Goal: Transaction & Acquisition: Purchase product/service

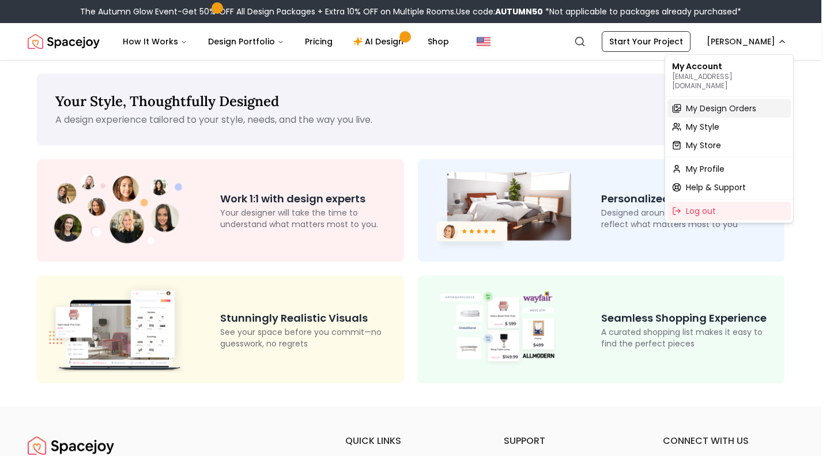
click at [721, 103] on span "My Design Orders" at bounding box center [721, 109] width 70 height 12
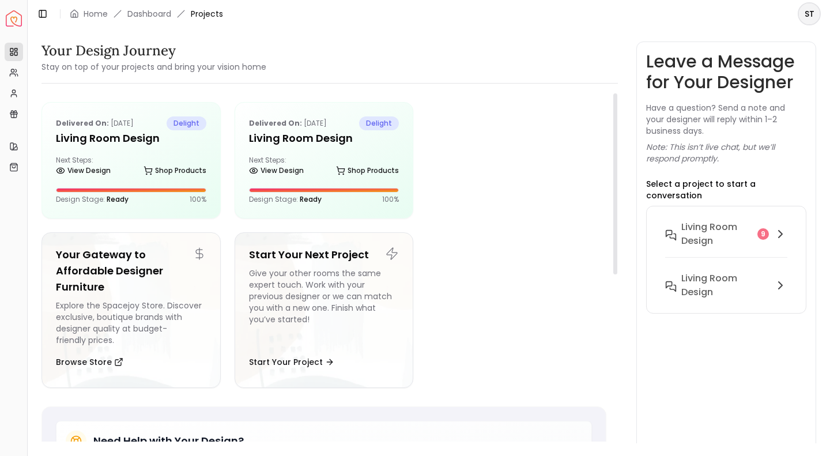
click at [119, 132] on h5 "Living Room design" at bounding box center [131, 138] width 150 height 16
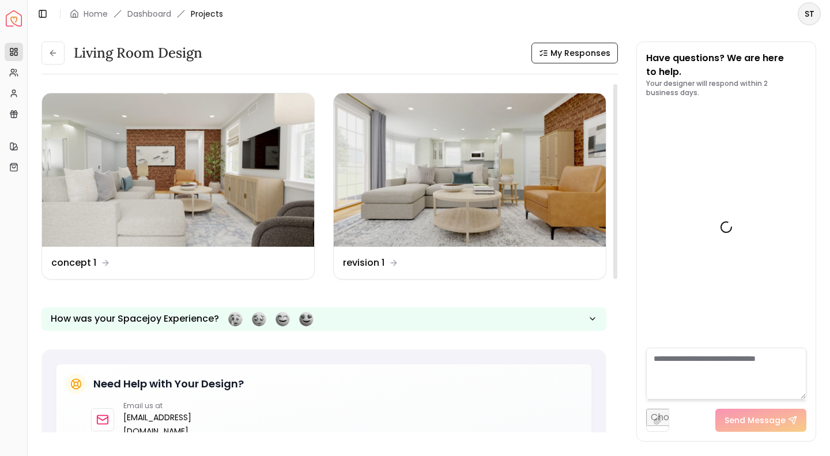
scroll to position [2198, 0]
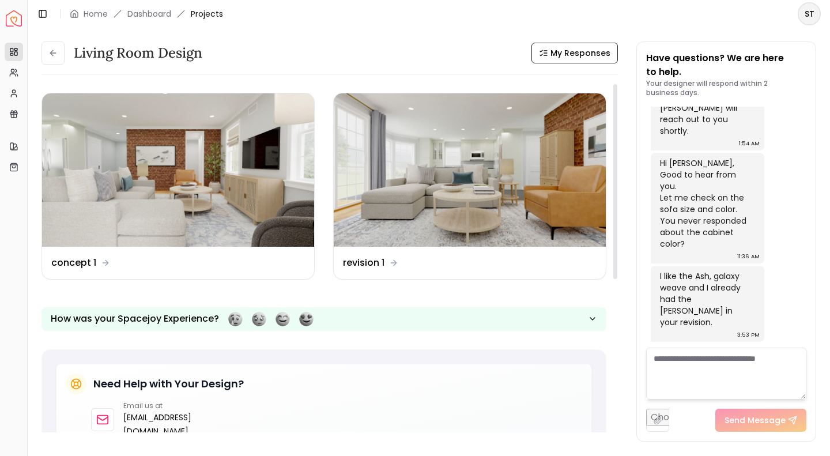
click at [142, 177] on img at bounding box center [178, 169] width 272 height 153
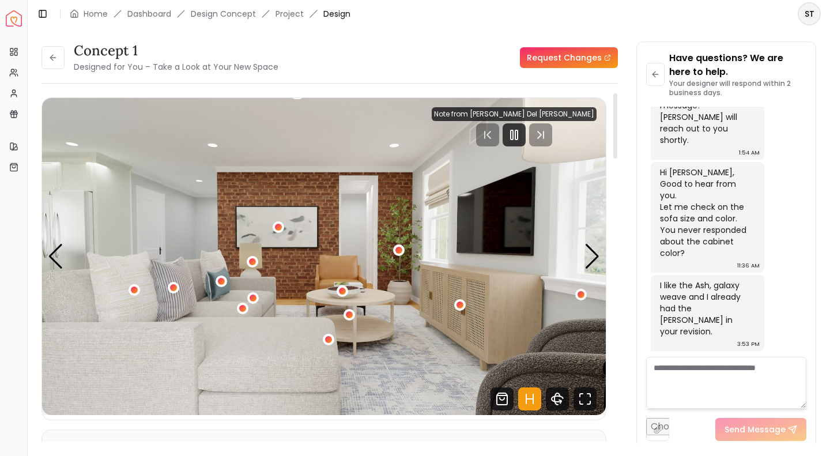
click at [456, 303] on div "1 / 5" at bounding box center [460, 305] width 12 height 12
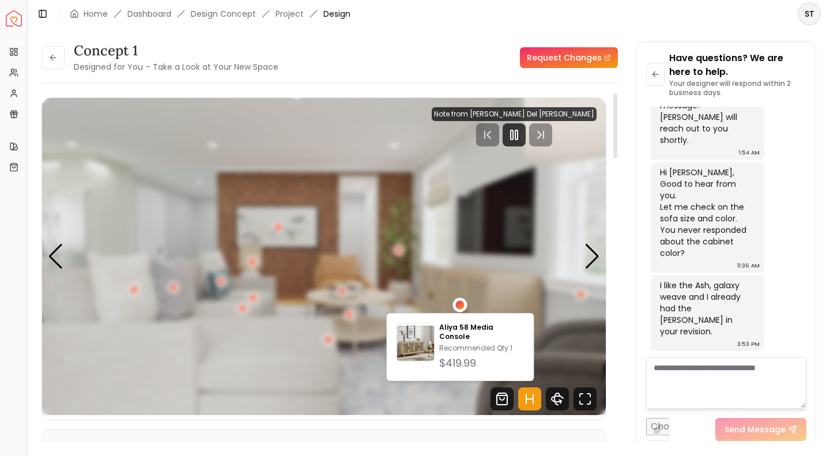
click at [456, 326] on p "Aliya 58 Media Console" at bounding box center [481, 332] width 85 height 18
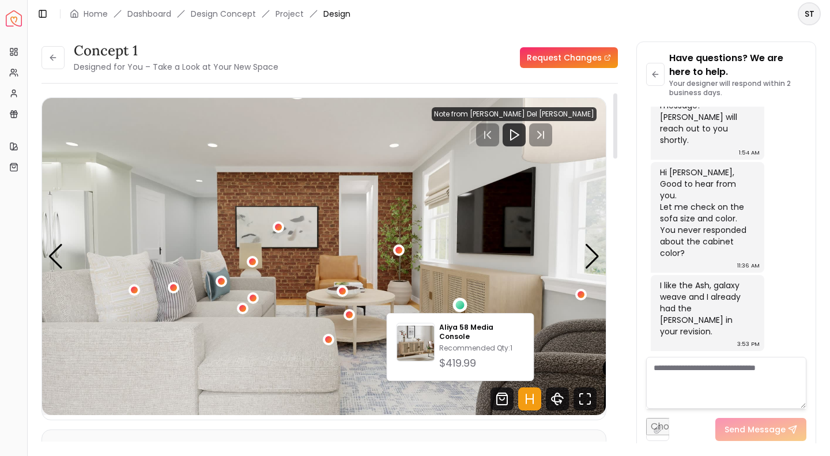
click at [499, 252] on img "1 / 5" at bounding box center [324, 256] width 564 height 317
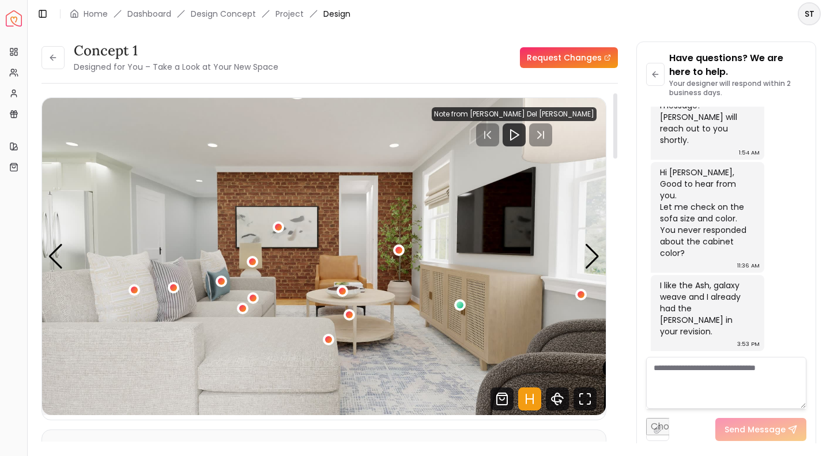
click at [350, 314] on div "1 / 5" at bounding box center [349, 314] width 7 height 7
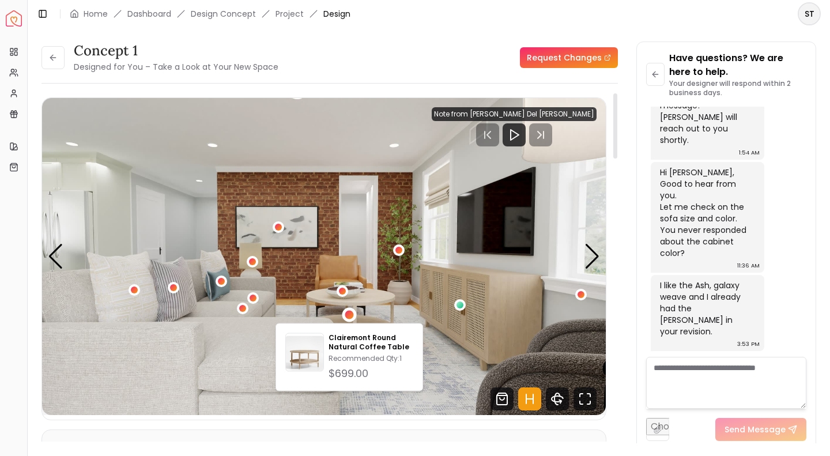
click at [337, 290] on div "1 / 5" at bounding box center [343, 291] width 12 height 12
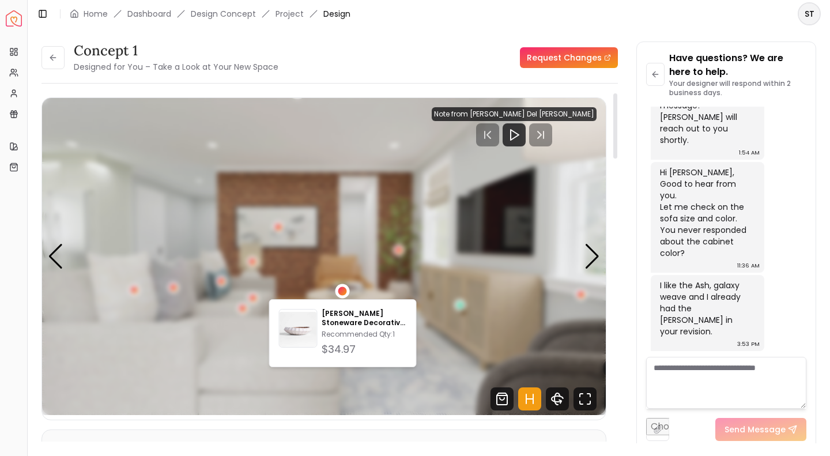
click at [334, 320] on p "Warren White Stoneware Decorative Centerpiece Bowl" at bounding box center [364, 318] width 85 height 18
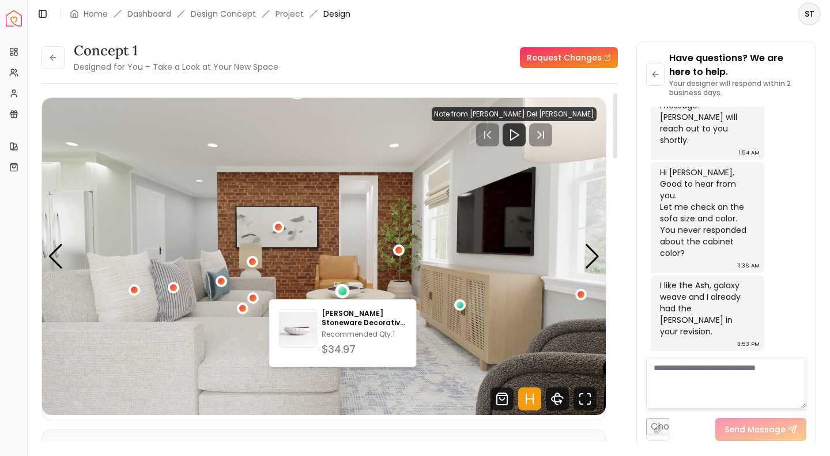
click at [294, 248] on img "1 / 5" at bounding box center [324, 256] width 564 height 317
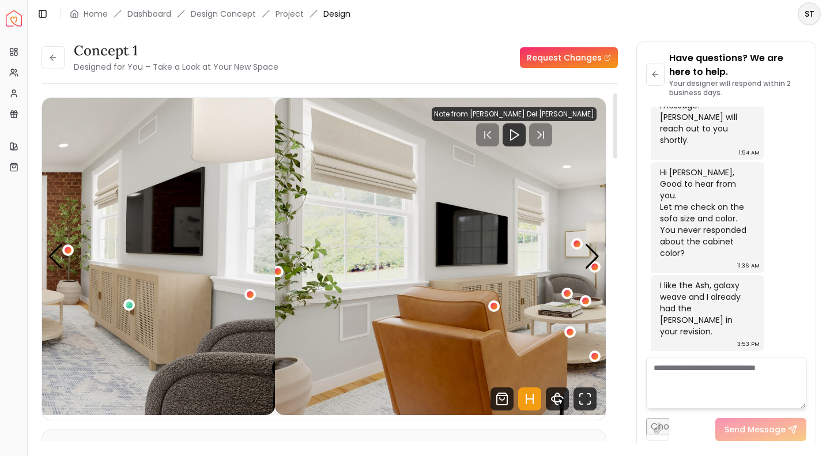
click at [0, 244] on div "Spacejoy Dashboard Overview Projects My Referrals My Profile Gift Card Balance …" at bounding box center [415, 228] width 830 height 456
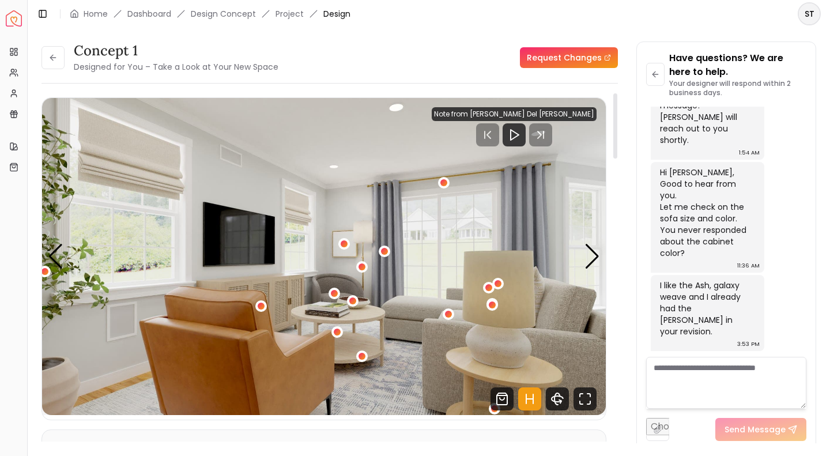
click at [360, 266] on div "2 / 5" at bounding box center [361, 266] width 7 height 7
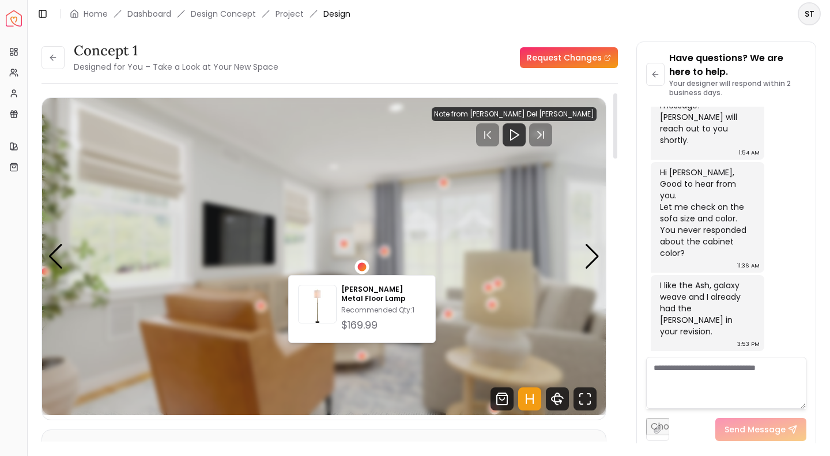
click at [353, 294] on p "Classen Metal Floor Lamp" at bounding box center [383, 294] width 85 height 18
click at [356, 268] on div "2 / 5" at bounding box center [361, 266] width 14 height 14
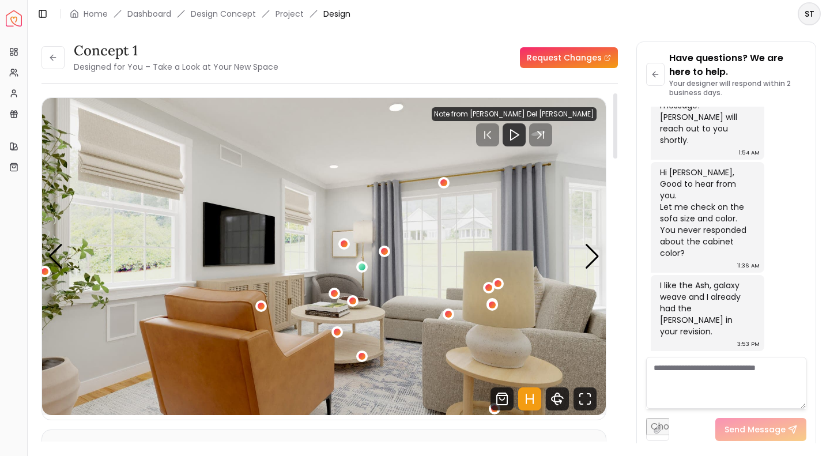
click at [339, 241] on div "2 / 5" at bounding box center [344, 244] width 12 height 12
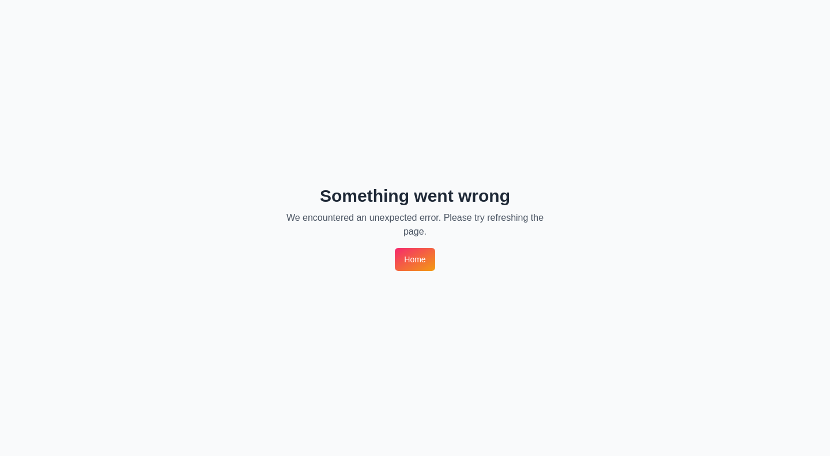
click at [429, 253] on link "Home" at bounding box center [415, 259] width 40 height 23
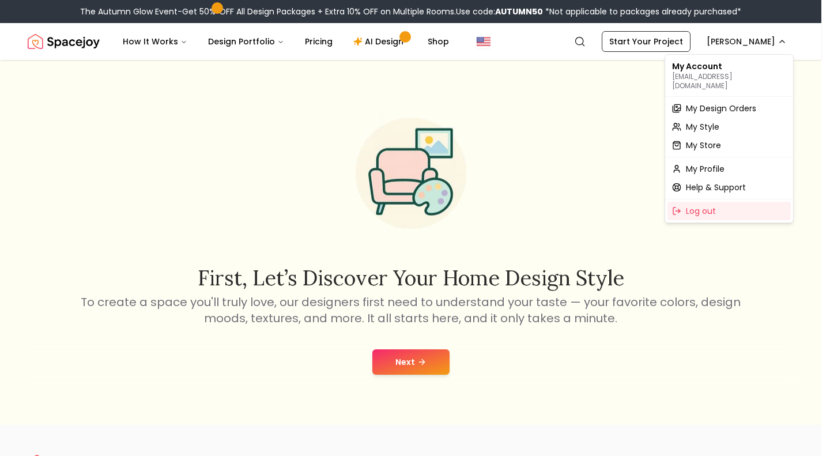
click at [696, 104] on span "My Design Orders" at bounding box center [721, 109] width 70 height 12
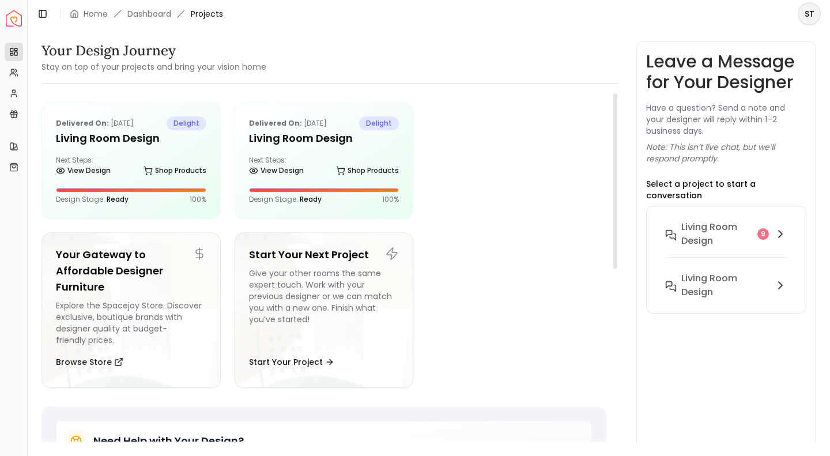
click at [103, 148] on div "Delivered on: Jun 26, 2025 delight Living Room design Next Steps: View Design S…" at bounding box center [131, 160] width 178 height 115
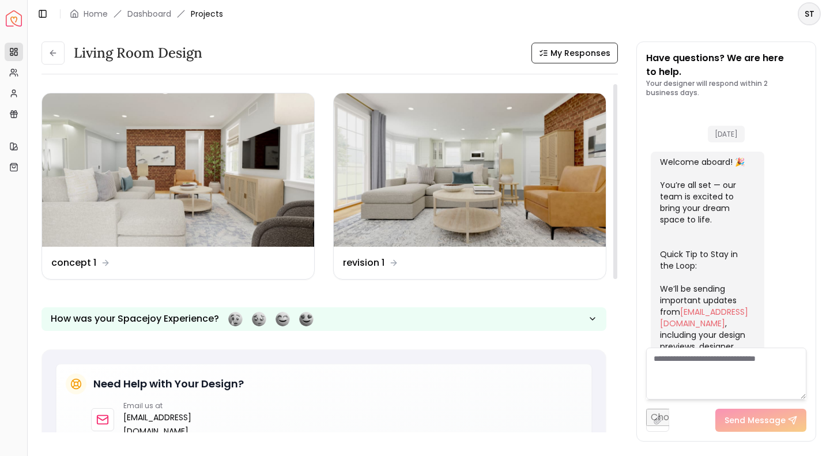
scroll to position [2198, 0]
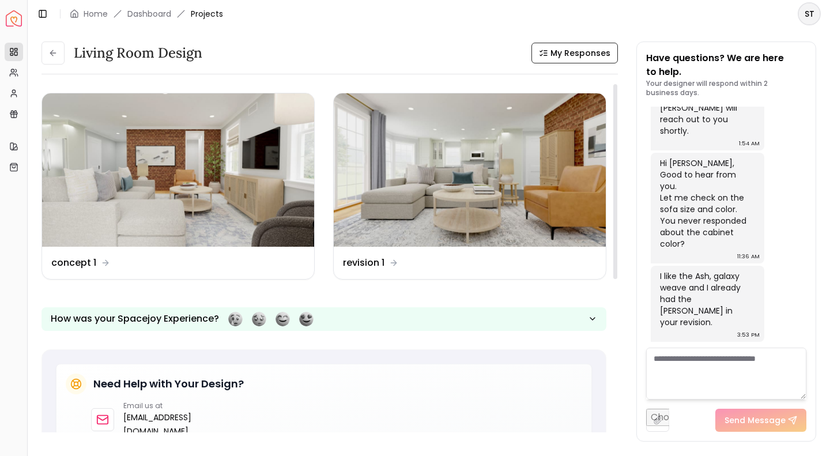
click at [236, 236] on img at bounding box center [178, 169] width 272 height 153
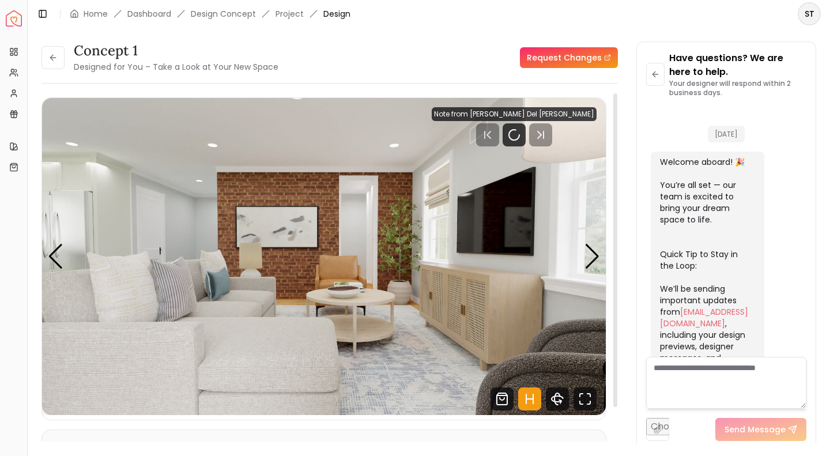
scroll to position [2189, 0]
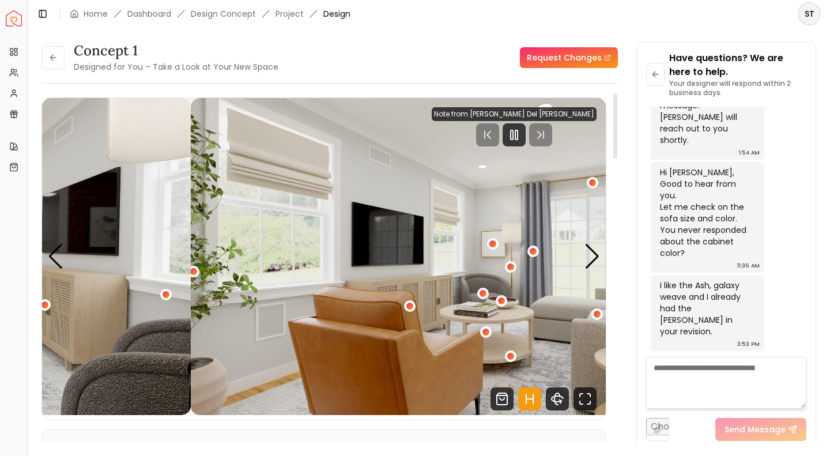
click at [32, 262] on div "concept 1 Designed for You – Take a Look at Your New Space Request Changes conc…" at bounding box center [429, 236] width 802 height 416
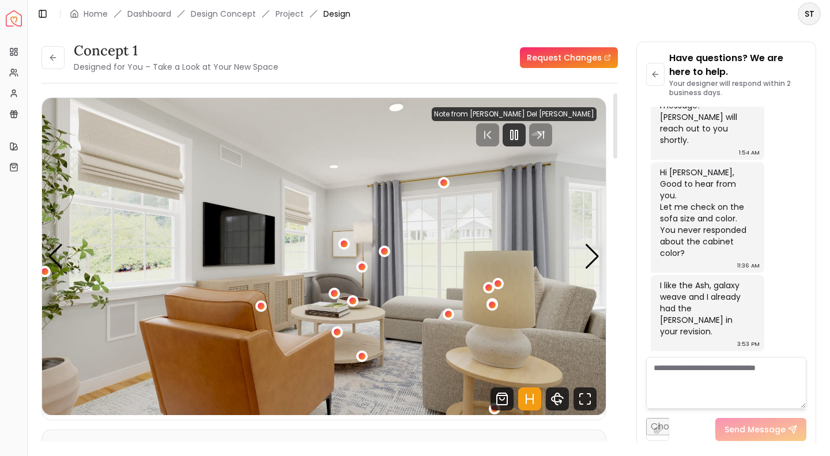
click at [345, 244] on div "2 / 5" at bounding box center [344, 243] width 7 height 7
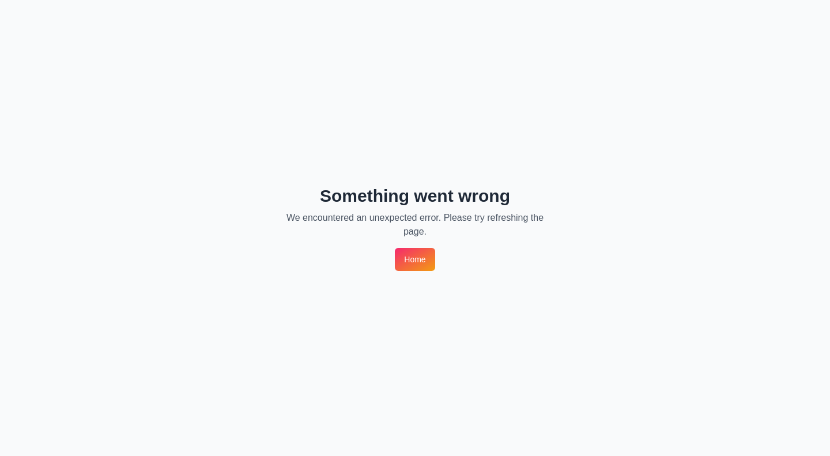
click at [409, 264] on link "Home" at bounding box center [415, 259] width 40 height 23
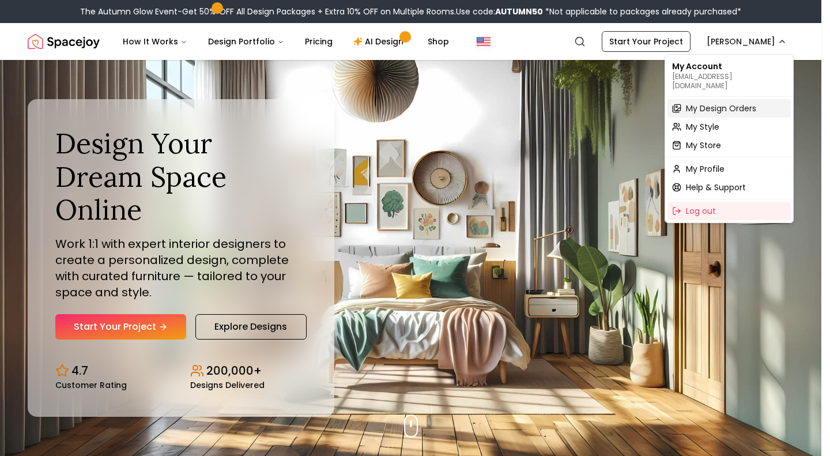
click at [693, 103] on span "My Design Orders" at bounding box center [721, 109] width 70 height 12
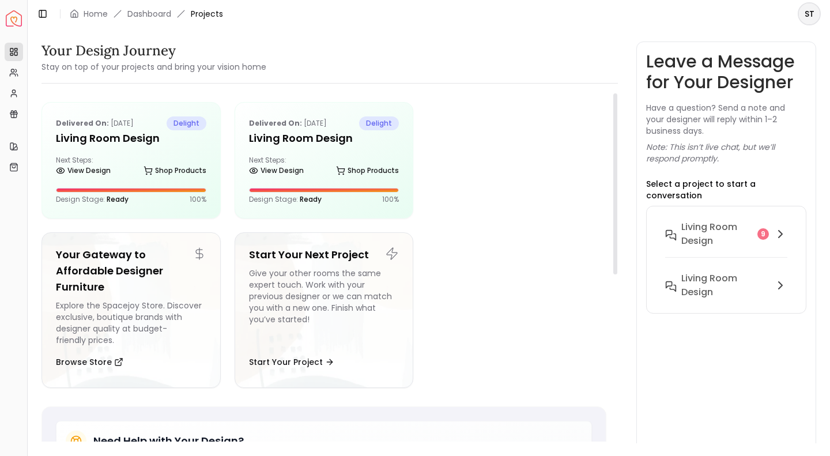
click at [144, 131] on h5 "Living Room design" at bounding box center [131, 138] width 150 height 16
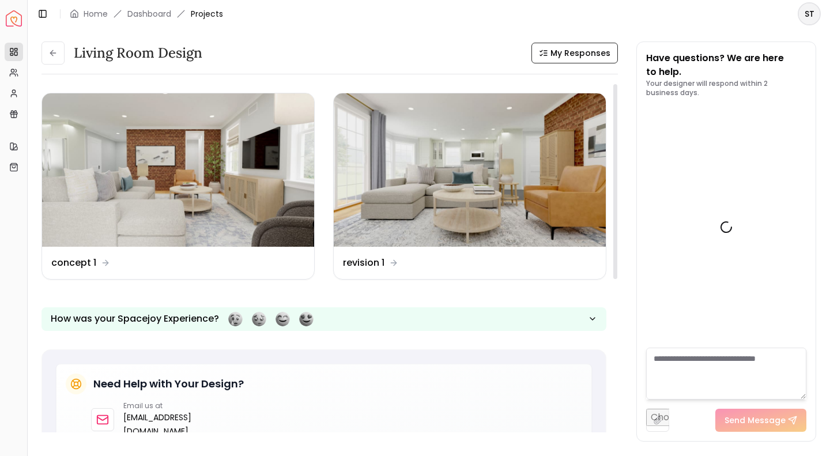
scroll to position [2198, 0]
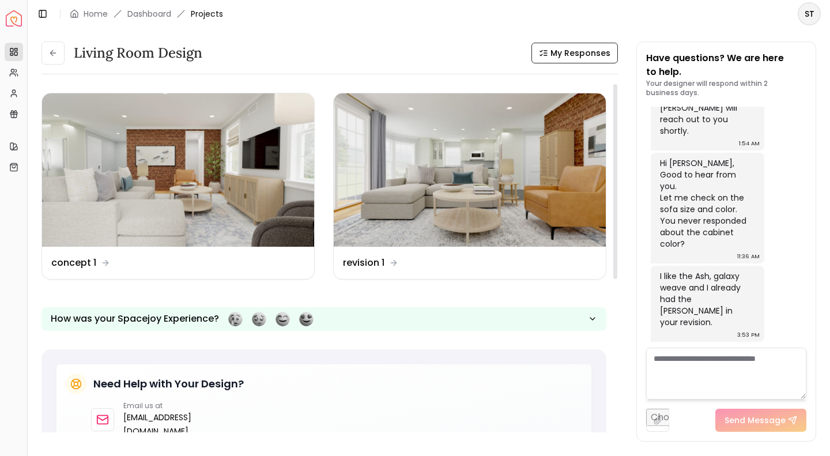
click at [228, 212] on img at bounding box center [178, 169] width 272 height 153
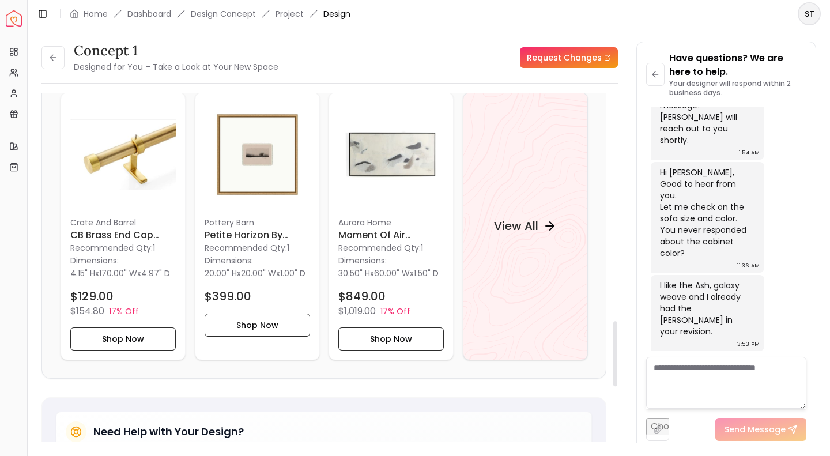
scroll to position [1192, 0]
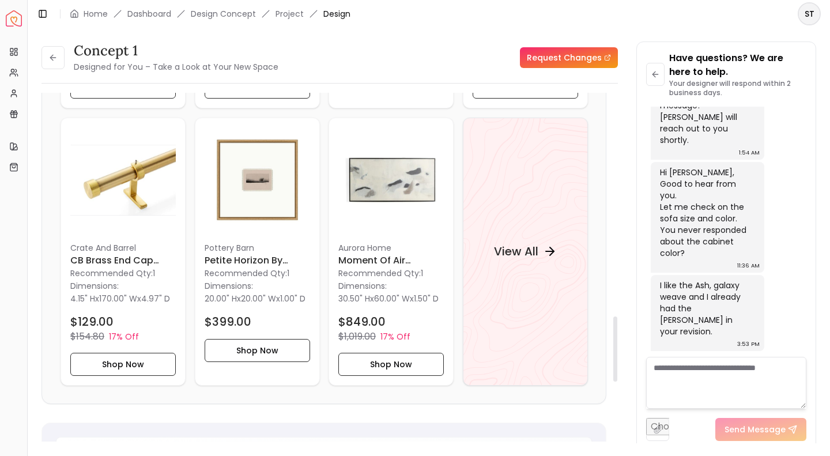
click at [524, 259] on h4 "View All" at bounding box center [515, 251] width 44 height 16
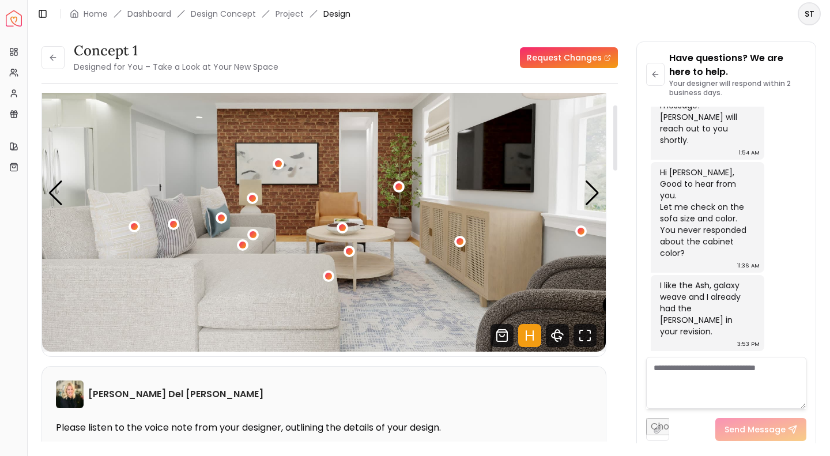
scroll to position [0, 0]
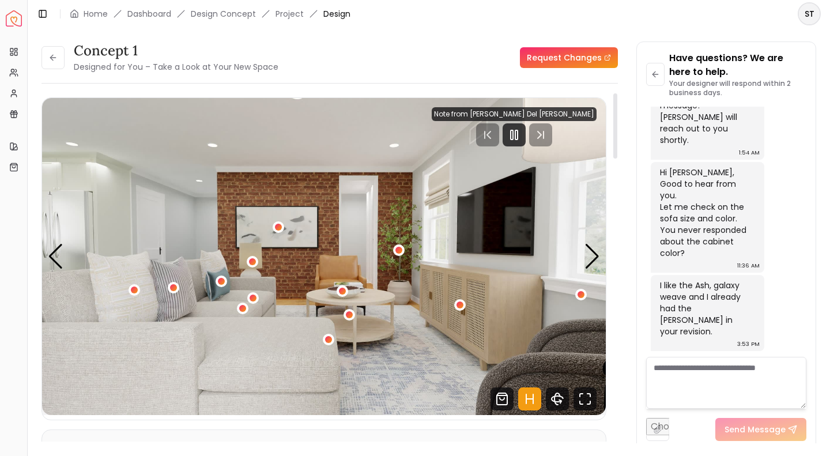
click at [355, 236] on img "1 / 5" at bounding box center [324, 256] width 564 height 317
click at [592, 260] on div "Next slide" at bounding box center [592, 256] width 16 height 25
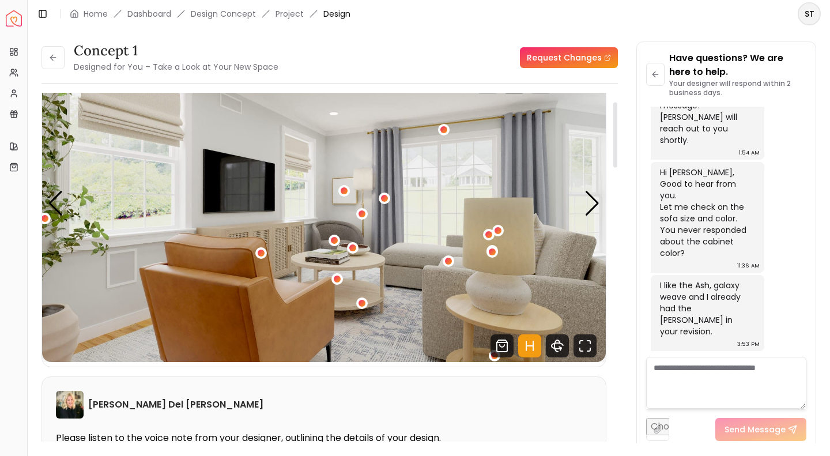
scroll to position [47, 0]
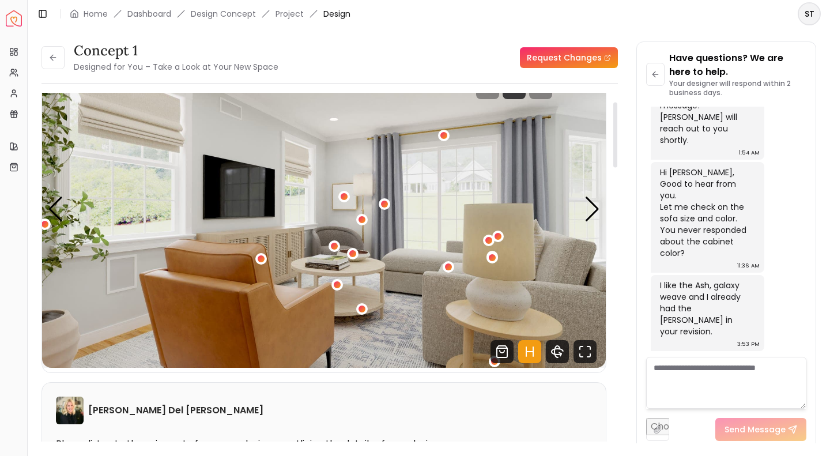
click at [590, 212] on div "Next slide" at bounding box center [592, 209] width 16 height 25
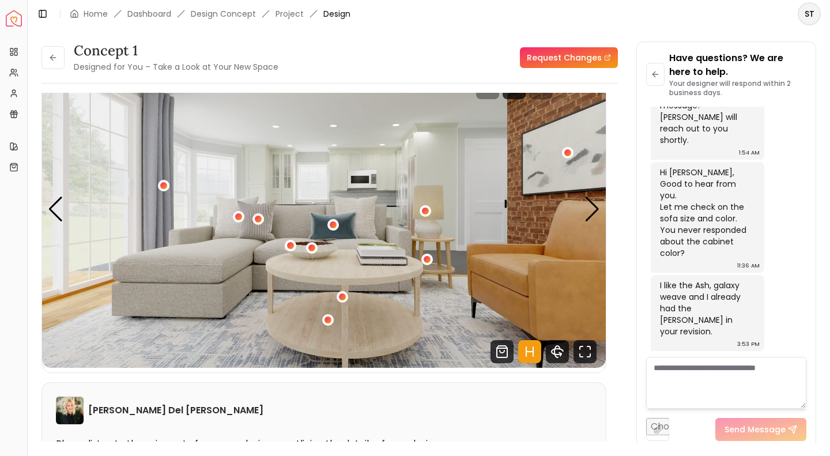
drag, startPoint x: 105, startPoint y: 14, endPoint x: 122, endPoint y: 29, distance: 22.4
click at [105, 14] on link "Home" at bounding box center [96, 14] width 24 height 12
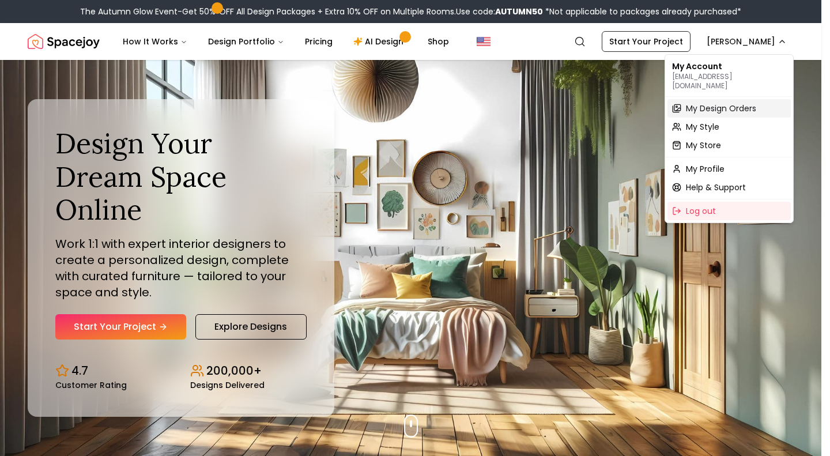
click at [716, 104] on span "My Design Orders" at bounding box center [721, 109] width 70 height 12
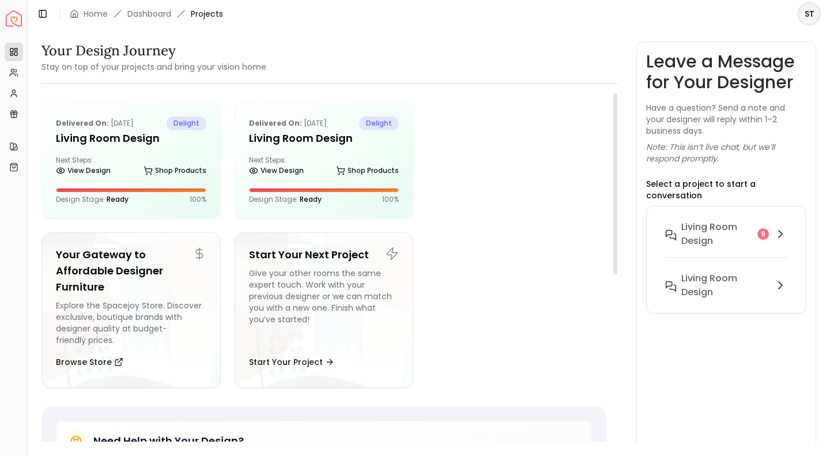
click at [107, 136] on h5 "Living Room design" at bounding box center [131, 138] width 150 height 16
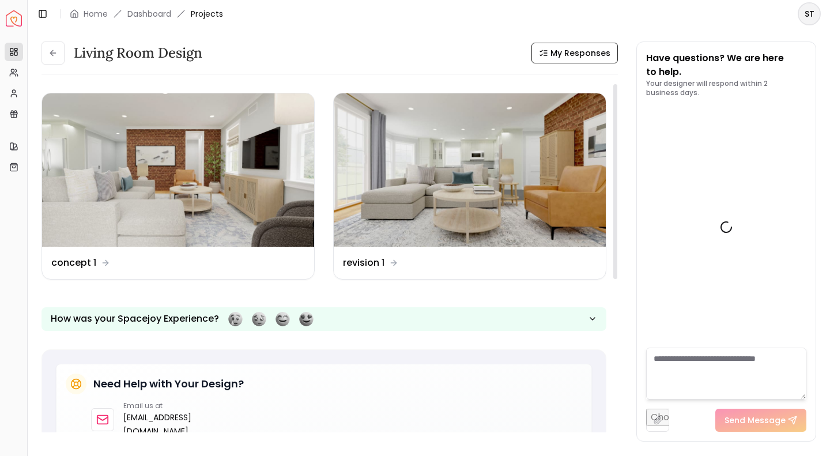
click at [408, 175] on img at bounding box center [470, 169] width 272 height 153
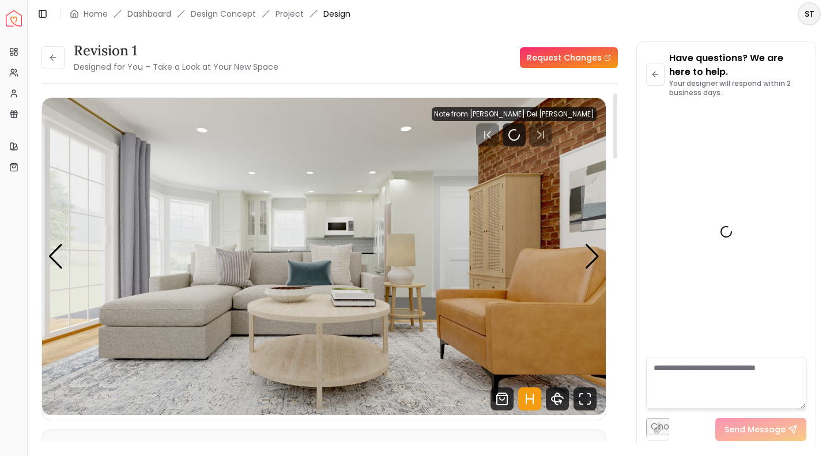
scroll to position [2189, 0]
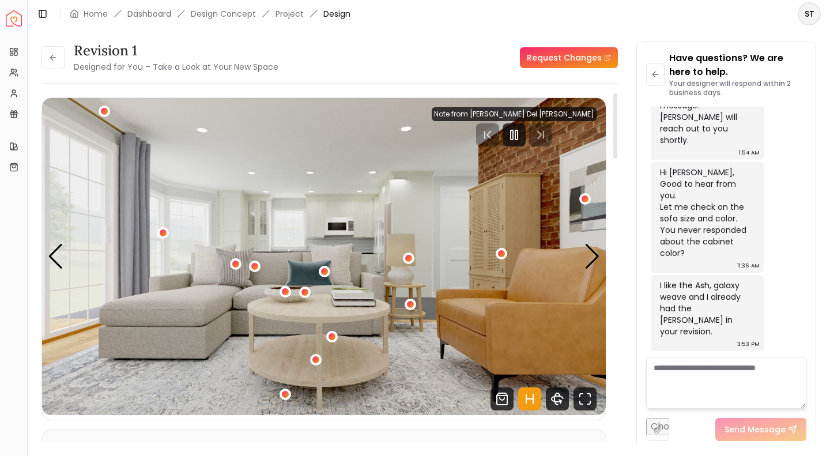
click at [595, 256] on div "Next slide" at bounding box center [592, 256] width 16 height 25
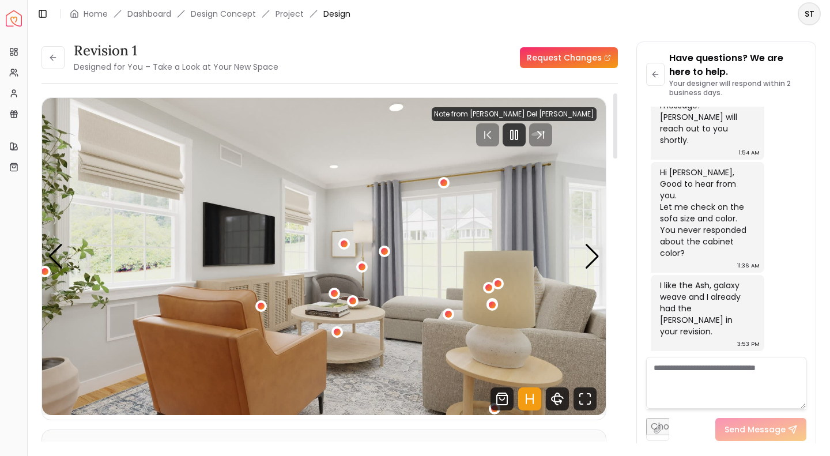
click at [595, 256] on div "Next slide" at bounding box center [592, 256] width 16 height 25
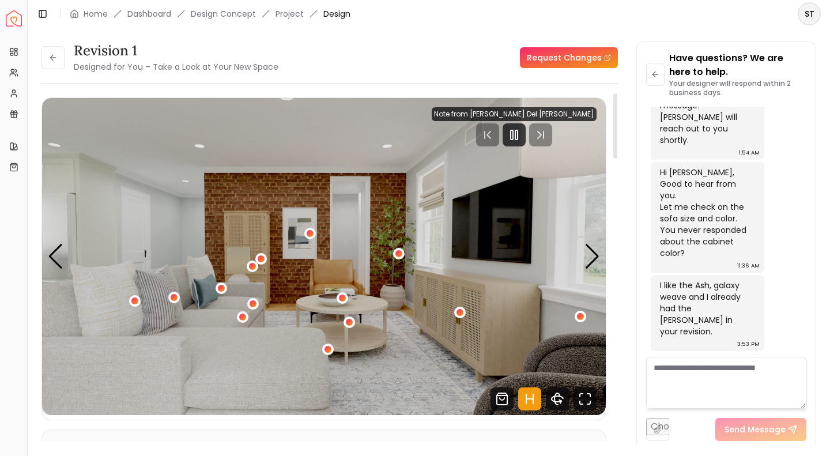
click at [595, 256] on div "Next slide" at bounding box center [592, 256] width 16 height 25
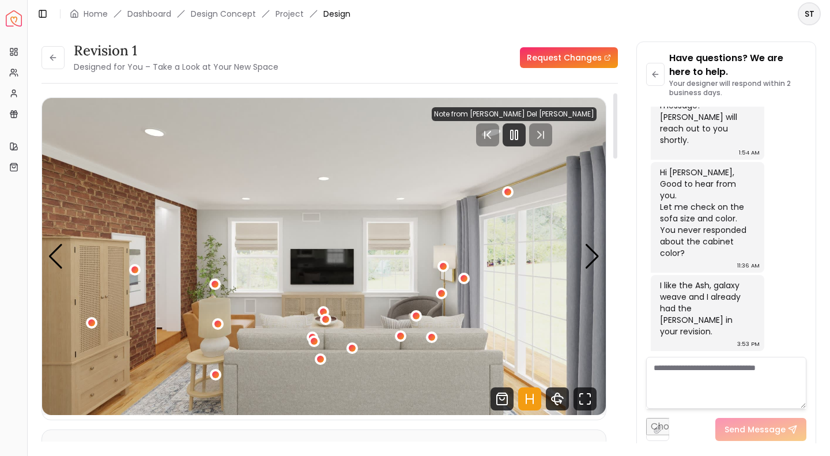
click at [595, 256] on div "Next slide" at bounding box center [592, 256] width 16 height 25
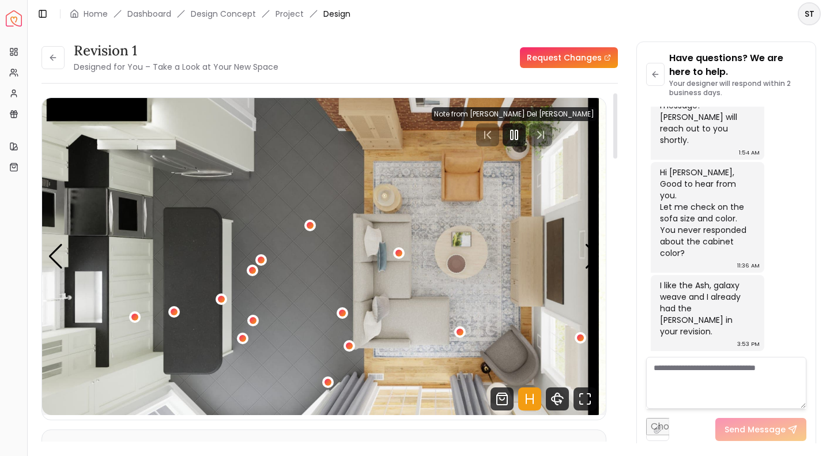
click at [221, 300] on div "5 / 5" at bounding box center [221, 299] width 7 height 7
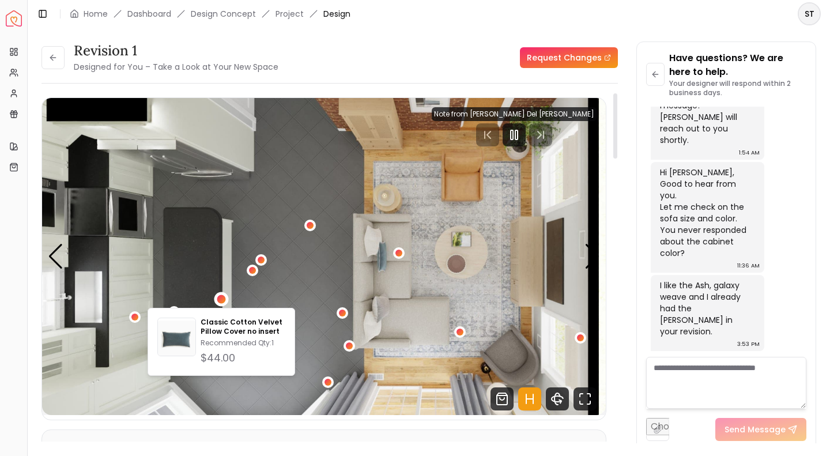
click at [243, 277] on img "5 / 5" at bounding box center [324, 256] width 564 height 317
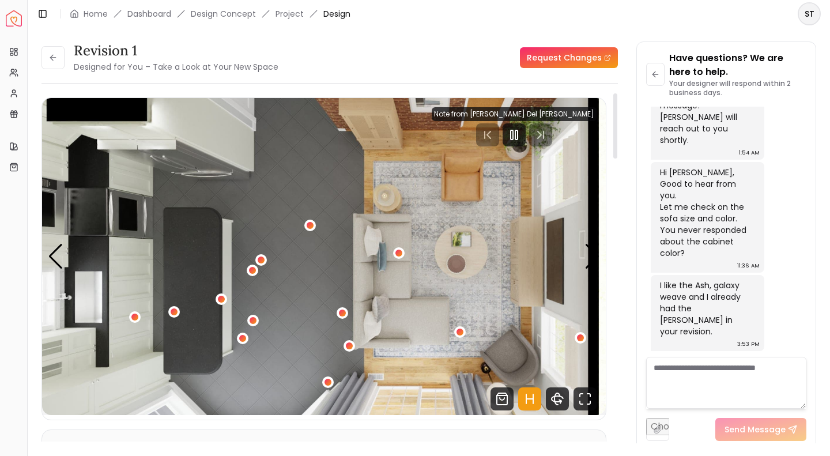
click at [249, 273] on div "5 / 5" at bounding box center [252, 270] width 7 height 7
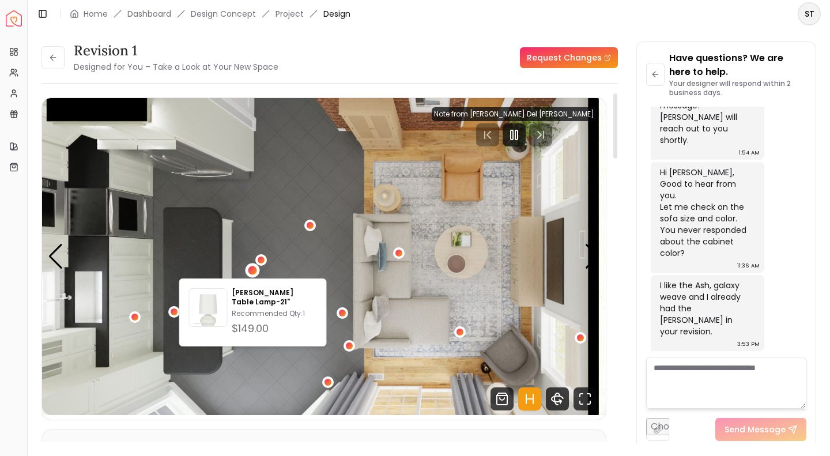
click at [285, 253] on img "5 / 5" at bounding box center [324, 256] width 564 height 317
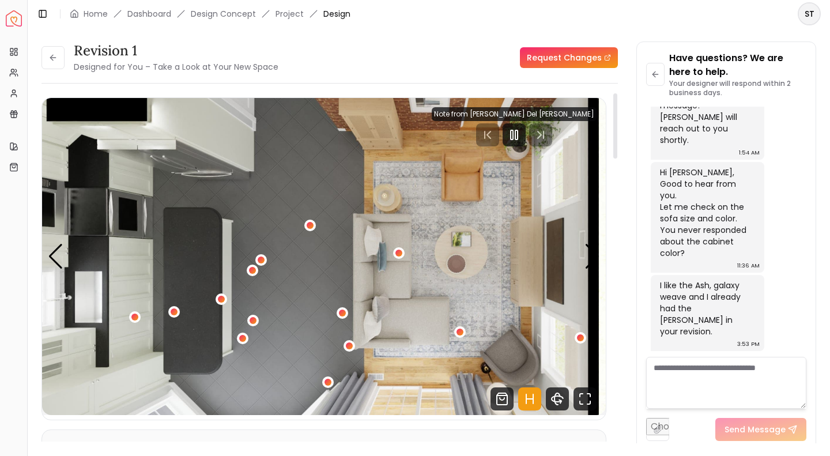
click at [594, 252] on div "Next slide" at bounding box center [592, 256] width 16 height 25
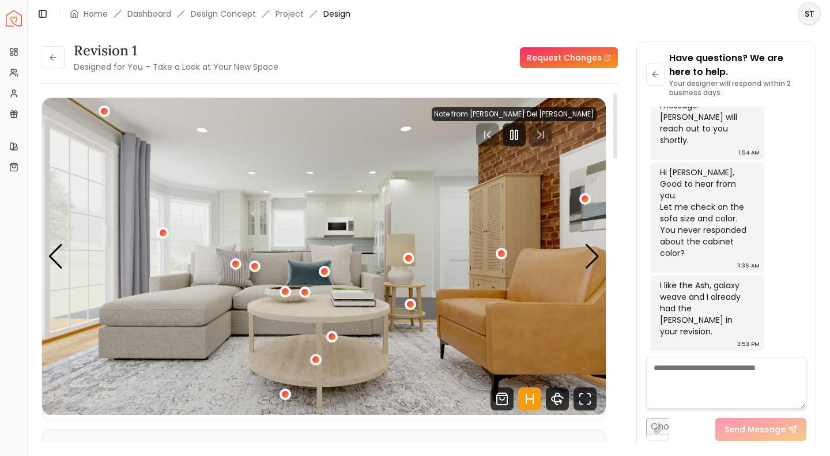
click at [594, 252] on div "Next slide" at bounding box center [592, 256] width 16 height 25
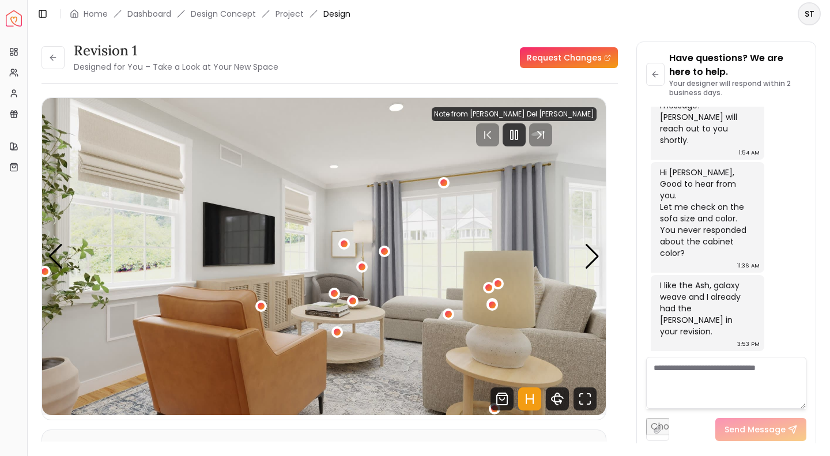
click at [95, 12] on link "Home" at bounding box center [96, 14] width 24 height 12
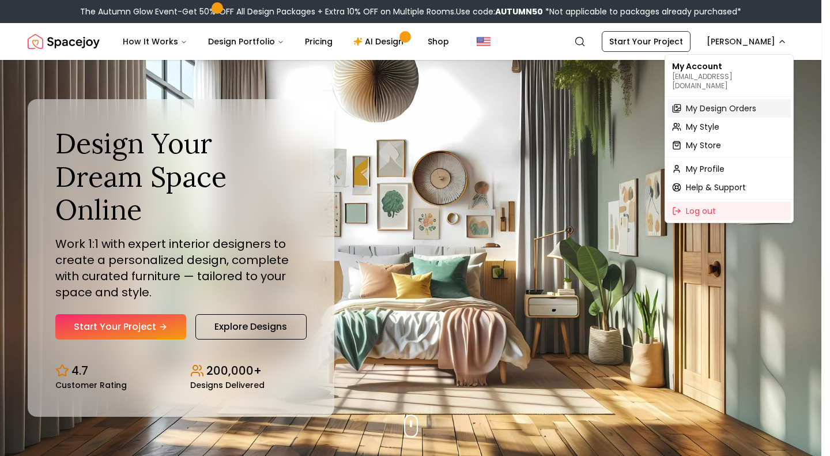
click at [701, 103] on span "My Design Orders" at bounding box center [721, 109] width 70 height 12
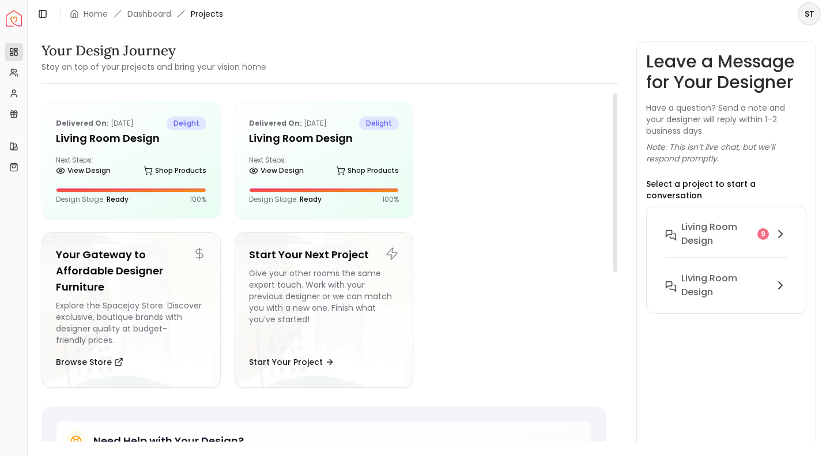
click at [312, 151] on div "Delivered on: Feb 07, 2025 delight Living Room Design Next Steps: View Design S…" at bounding box center [324, 160] width 178 height 115
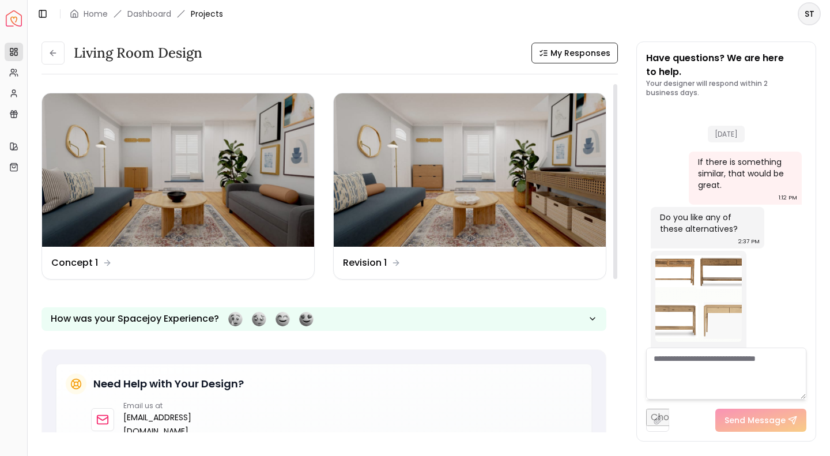
scroll to position [2539, 0]
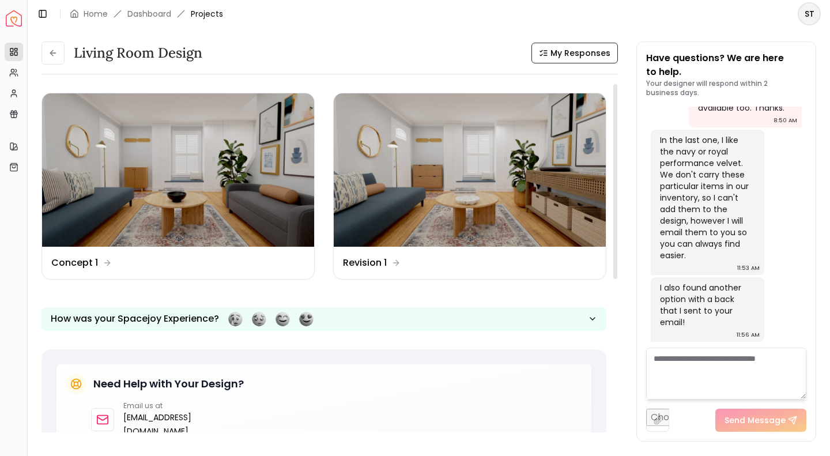
click at [477, 216] on img at bounding box center [470, 169] width 272 height 153
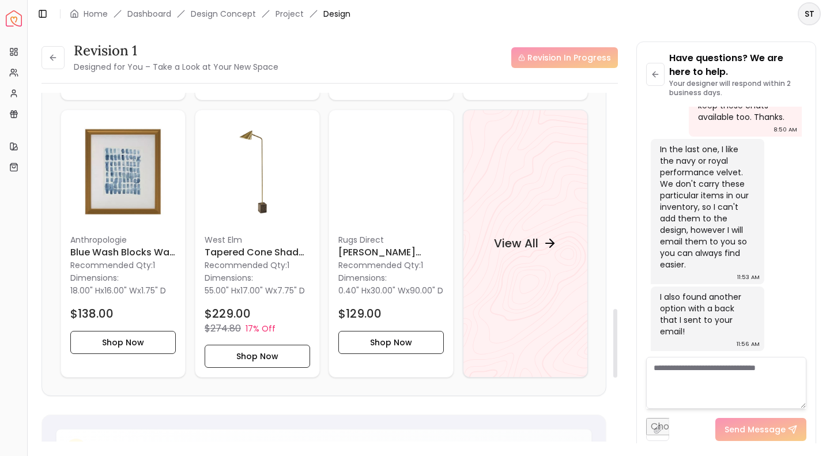
scroll to position [1099, 0]
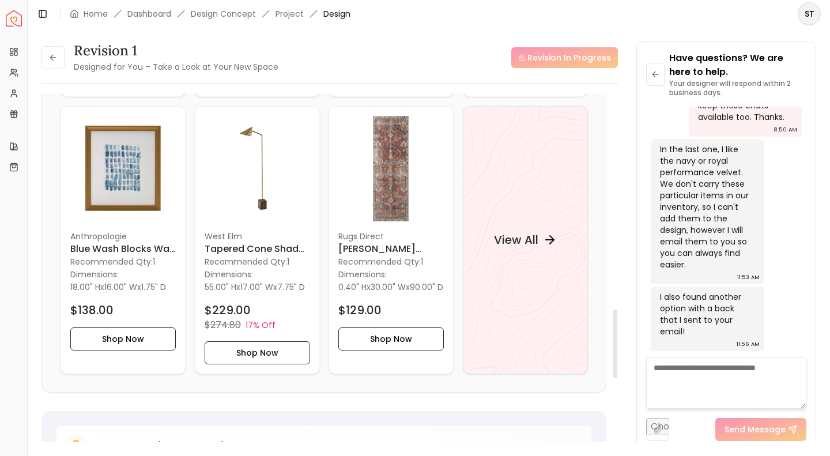
click at [516, 248] on h4 "View All" at bounding box center [515, 240] width 44 height 16
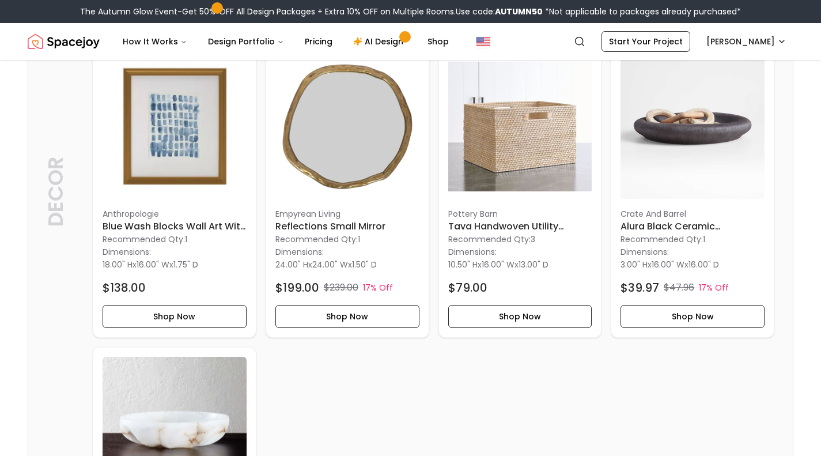
scroll to position [603, 0]
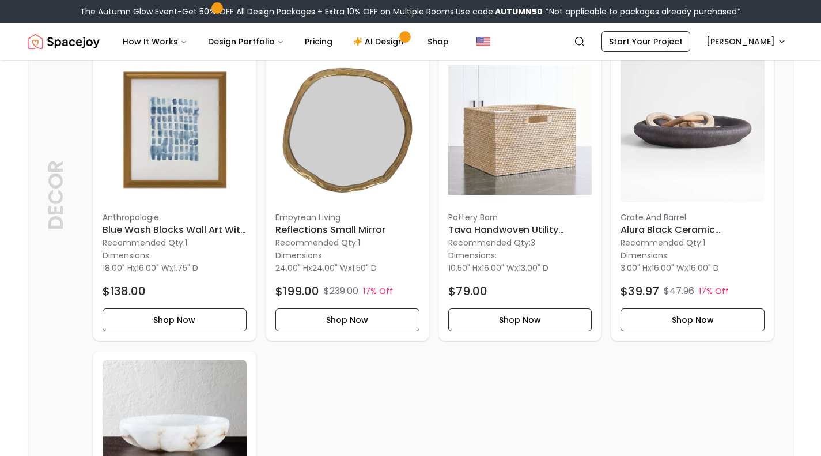
click at [514, 316] on button "Shop Now" at bounding box center [520, 319] width 144 height 23
click at [511, 323] on button "Shop Now" at bounding box center [520, 319] width 144 height 23
click at [511, 156] on img at bounding box center [520, 130] width 144 height 144
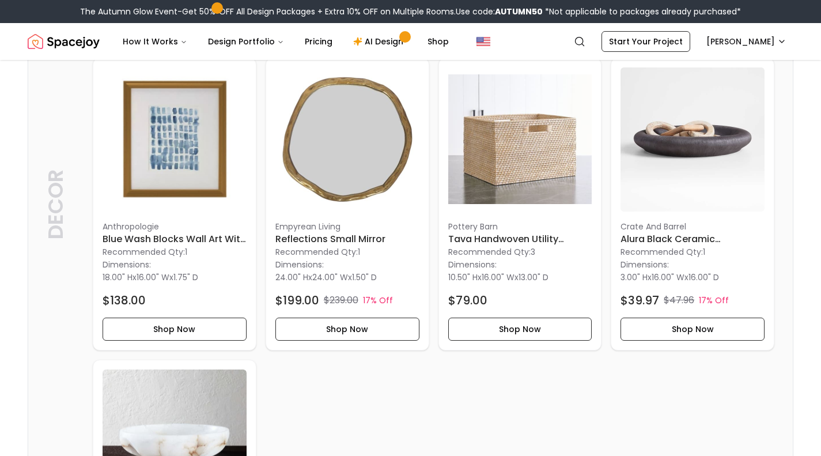
scroll to position [590, 0]
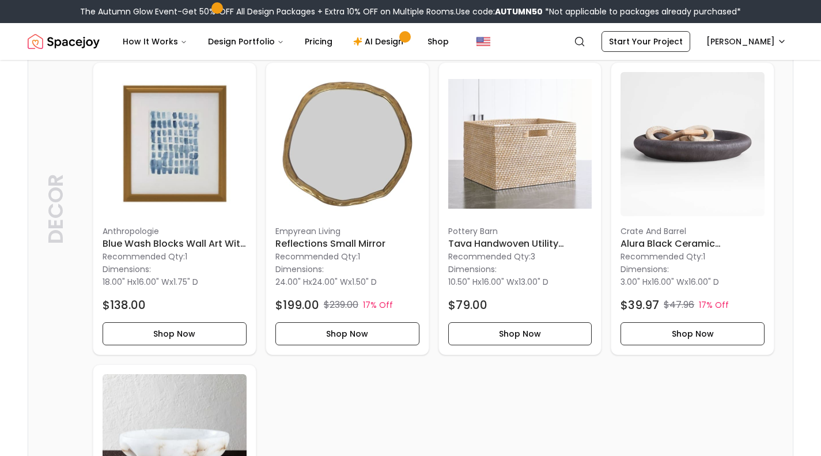
click at [531, 156] on img at bounding box center [520, 144] width 144 height 144
click at [507, 337] on button "Shop Now" at bounding box center [520, 333] width 144 height 23
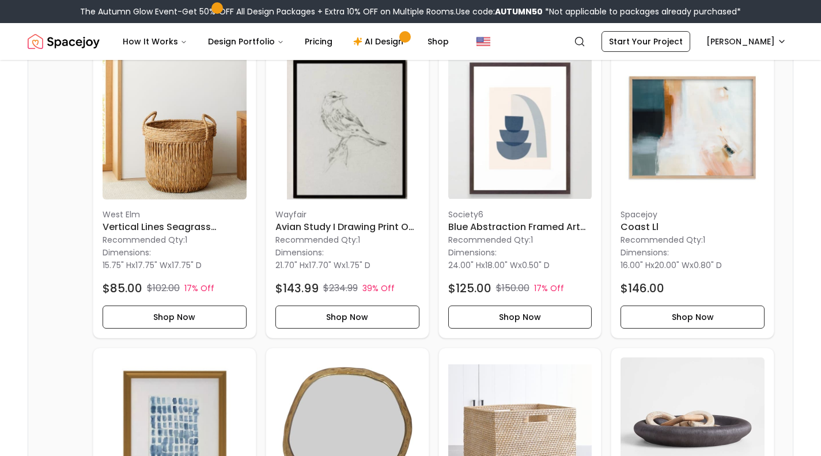
scroll to position [225, 0]
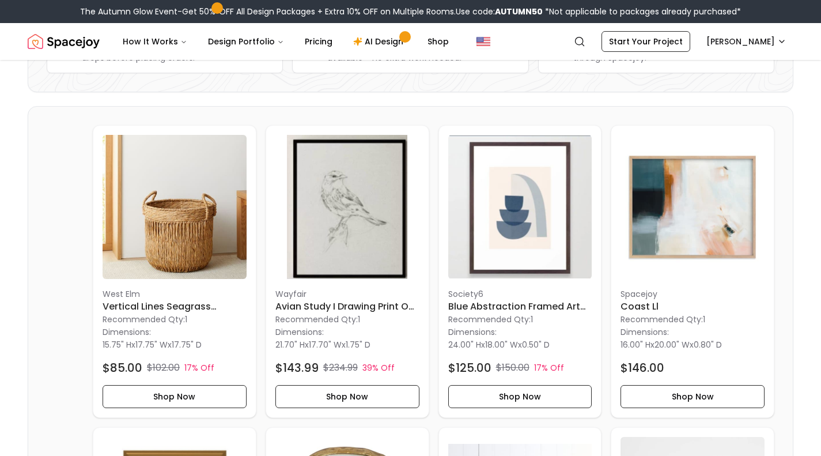
click at [647, 389] on button "Shop Now" at bounding box center [693, 396] width 144 height 23
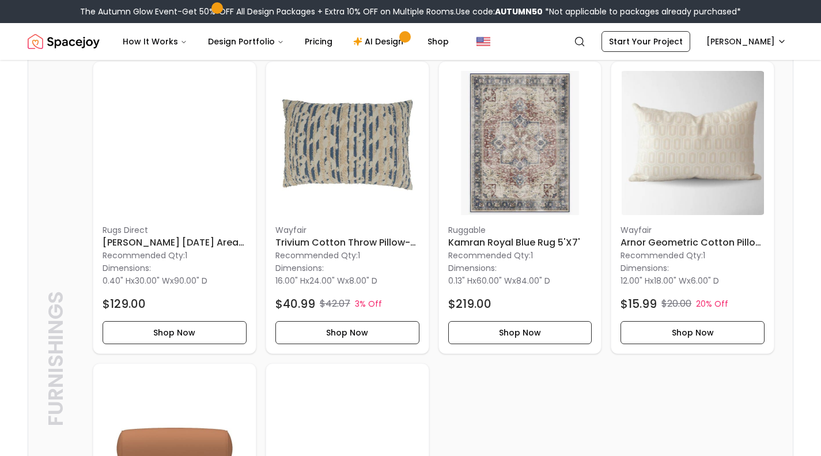
scroll to position [1583, 0]
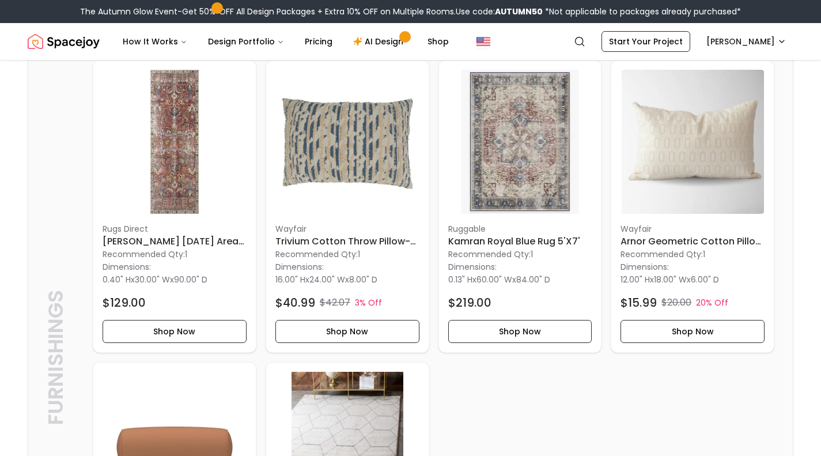
click at [357, 335] on button "Shop Now" at bounding box center [347, 331] width 144 height 23
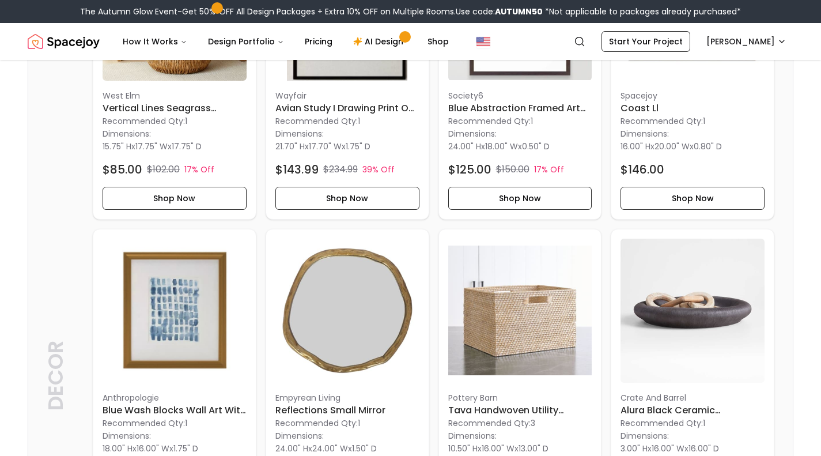
scroll to position [401, 0]
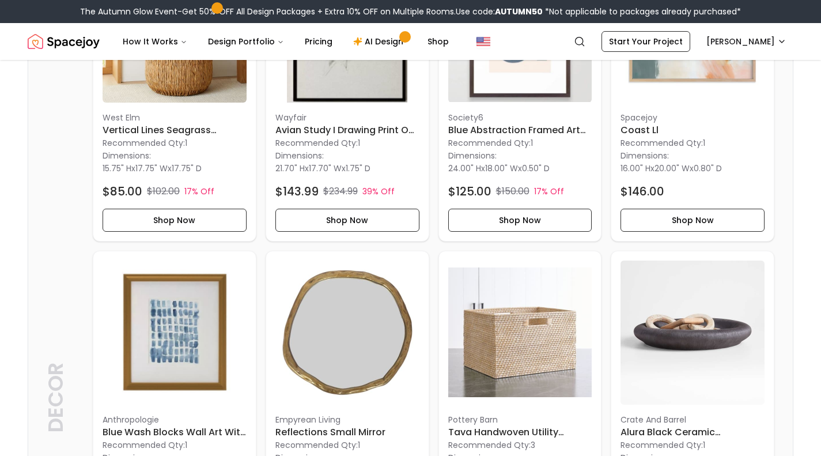
click at [504, 296] on img at bounding box center [520, 332] width 144 height 144
click at [501, 317] on img at bounding box center [520, 332] width 144 height 144
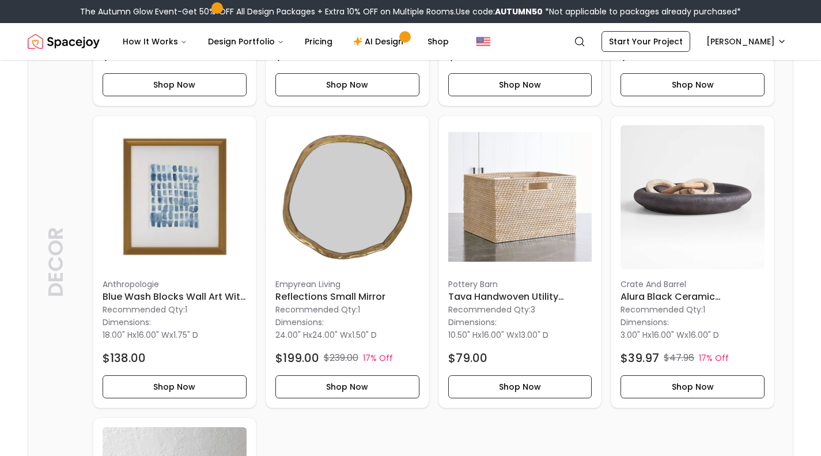
scroll to position [557, 0]
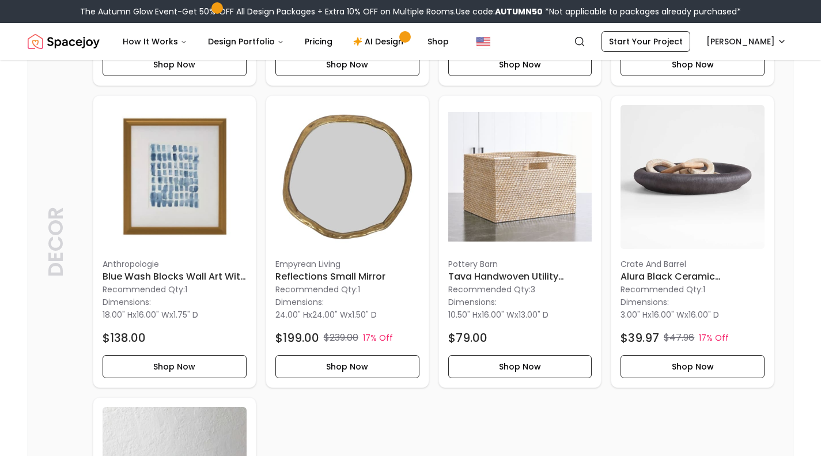
click at [512, 285] on p "Recommended Qty: 3" at bounding box center [520, 290] width 144 height 12
click at [516, 278] on h6 "Tava Handwoven Utility Baskets" at bounding box center [520, 277] width 144 height 14
click at [513, 360] on button "Shop Now" at bounding box center [520, 366] width 144 height 23
drag, startPoint x: 451, startPoint y: 275, endPoint x: 565, endPoint y: 276, distance: 114.1
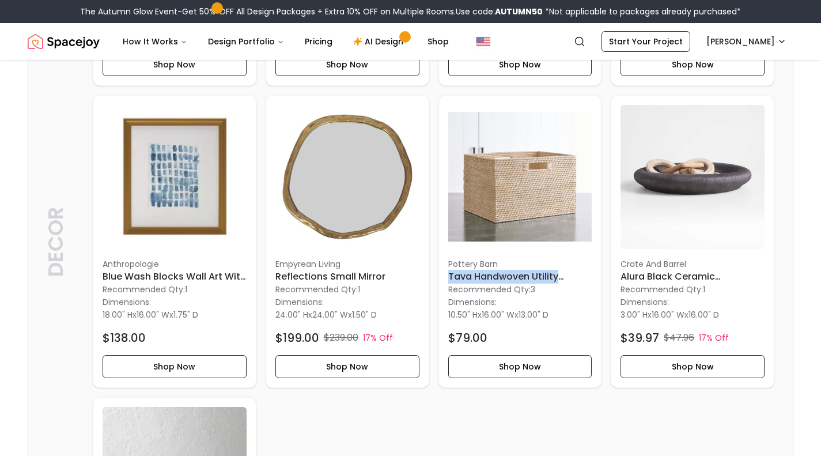
click at [565, 276] on h6 "Tava Handwoven Utility Baskets" at bounding box center [520, 277] width 144 height 14
copy h6 "Tava Handwoven Utility"
